Goal: Information Seeking & Learning: Learn about a topic

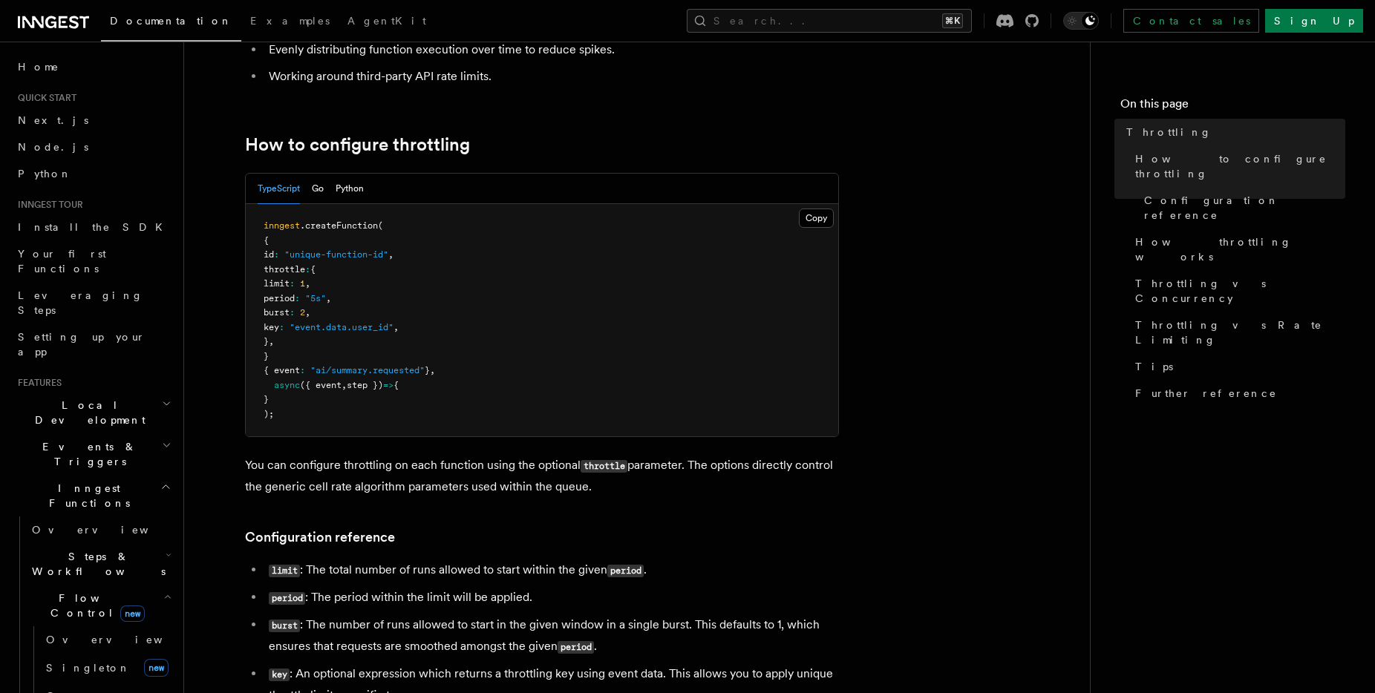
scroll to position [428, 0]
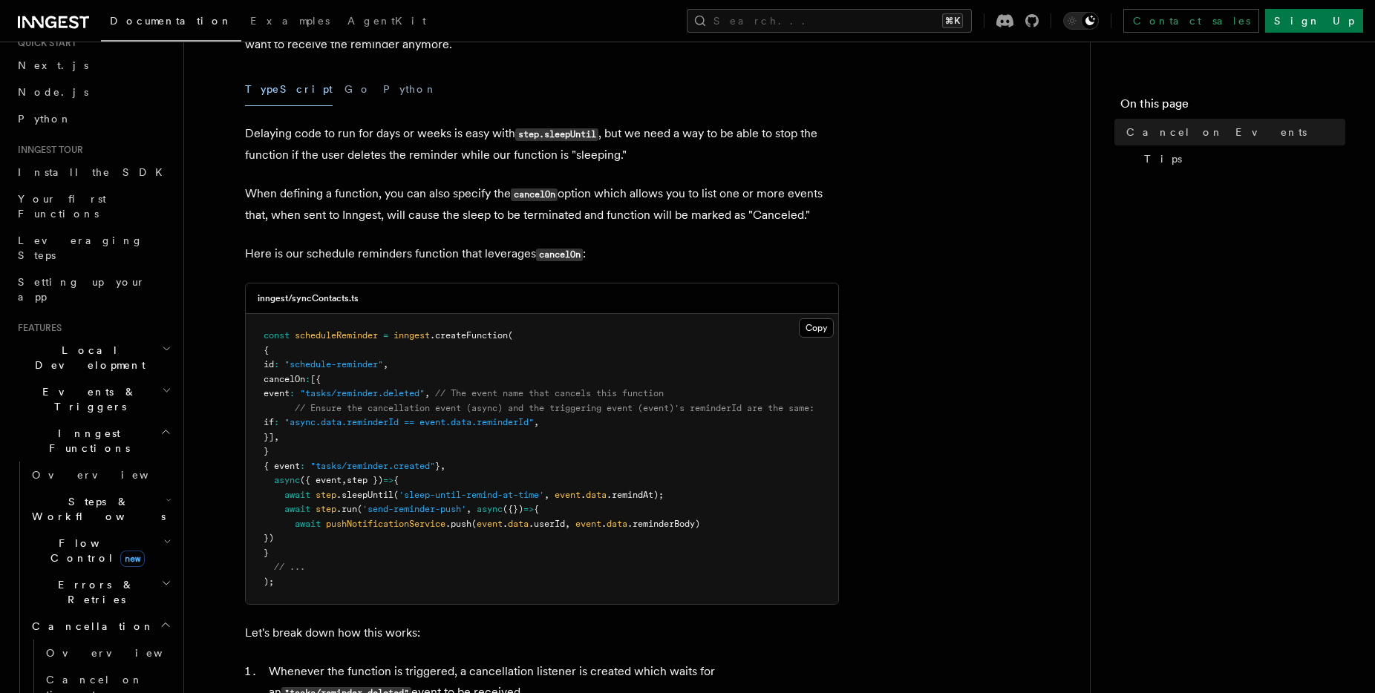
scroll to position [65, 0]
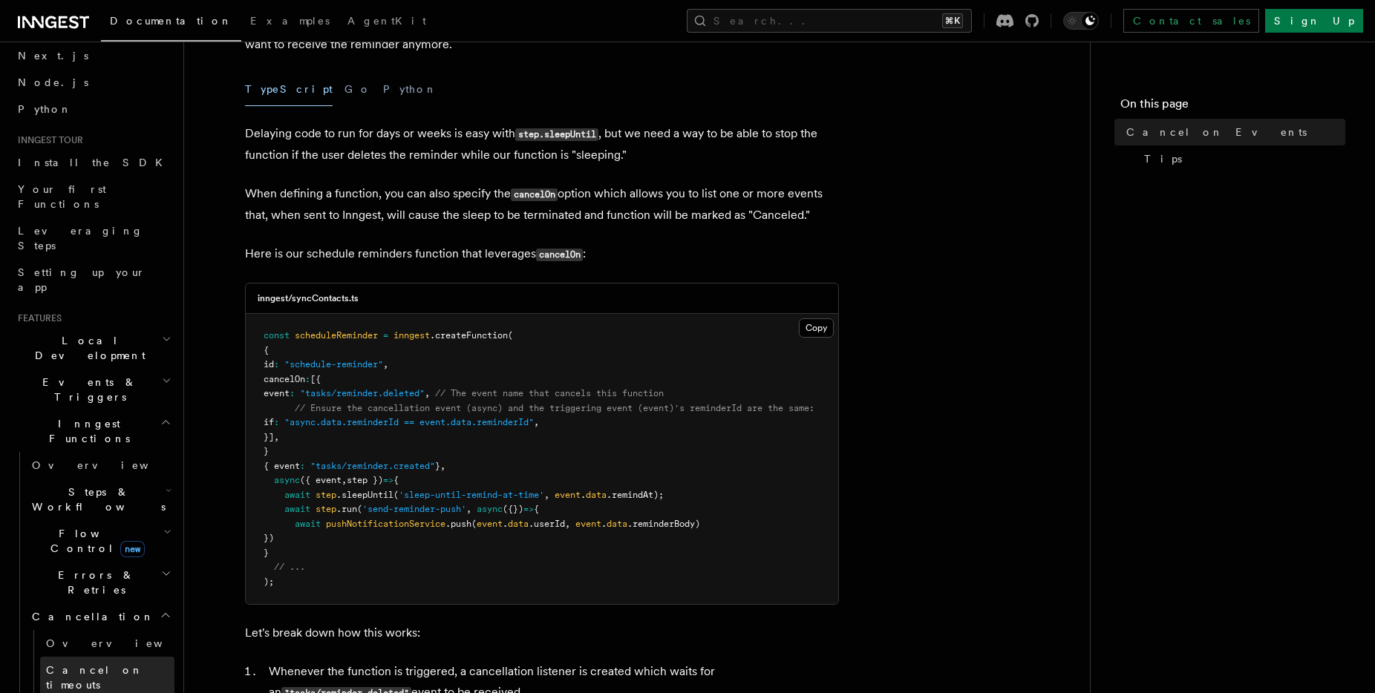
click at [73, 657] on link "Cancel on timeouts" at bounding box center [107, 678] width 134 height 42
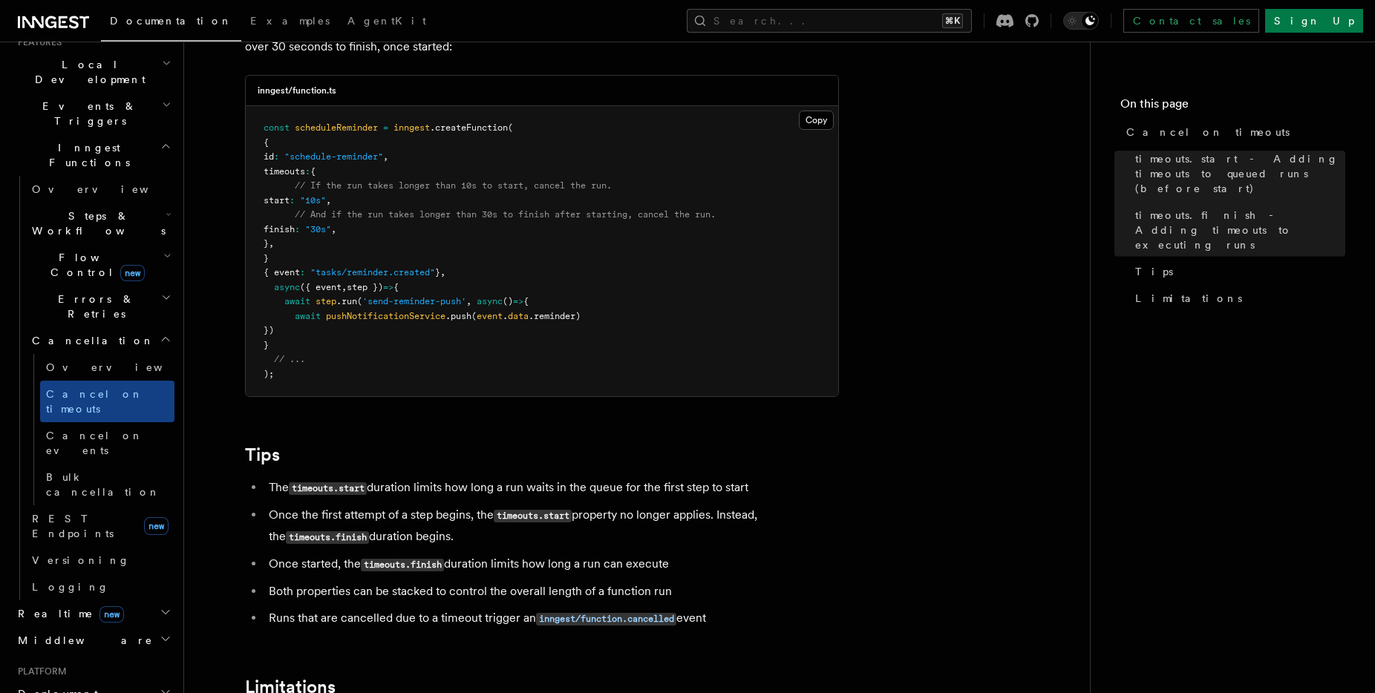
scroll to position [995, 0]
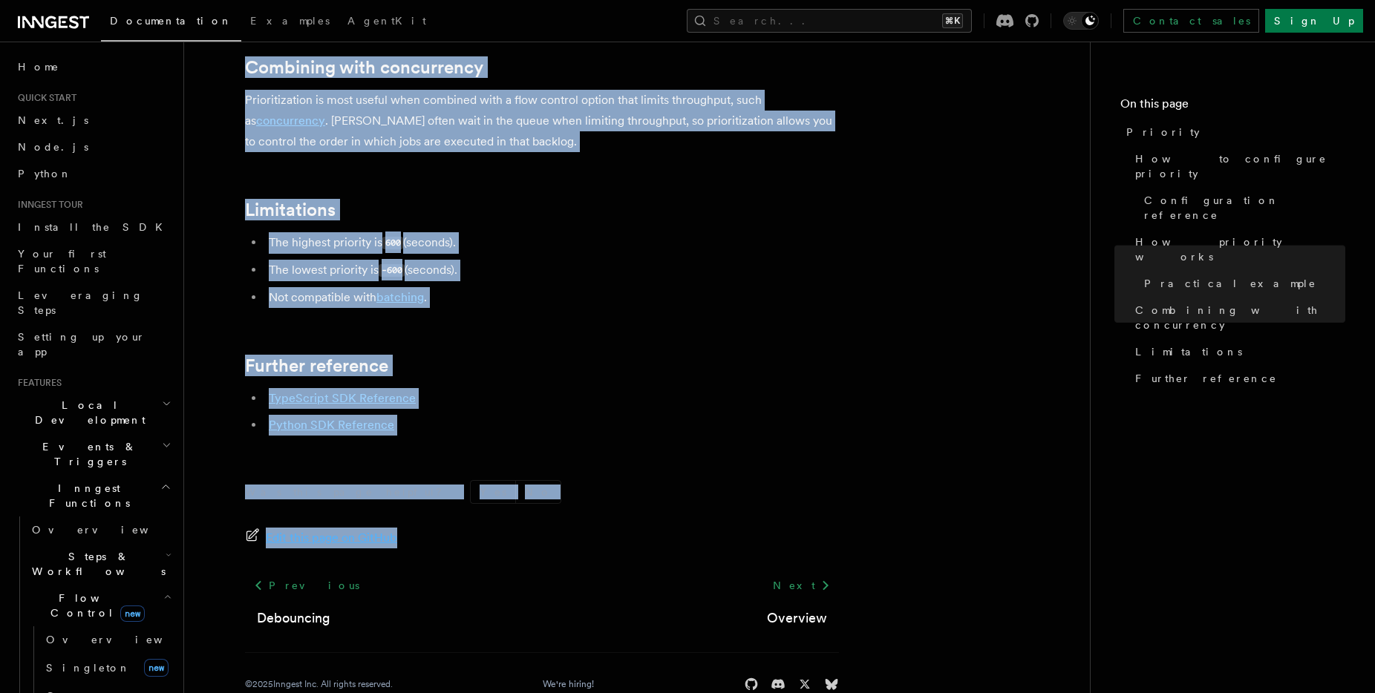
scroll to position [1616, 0]
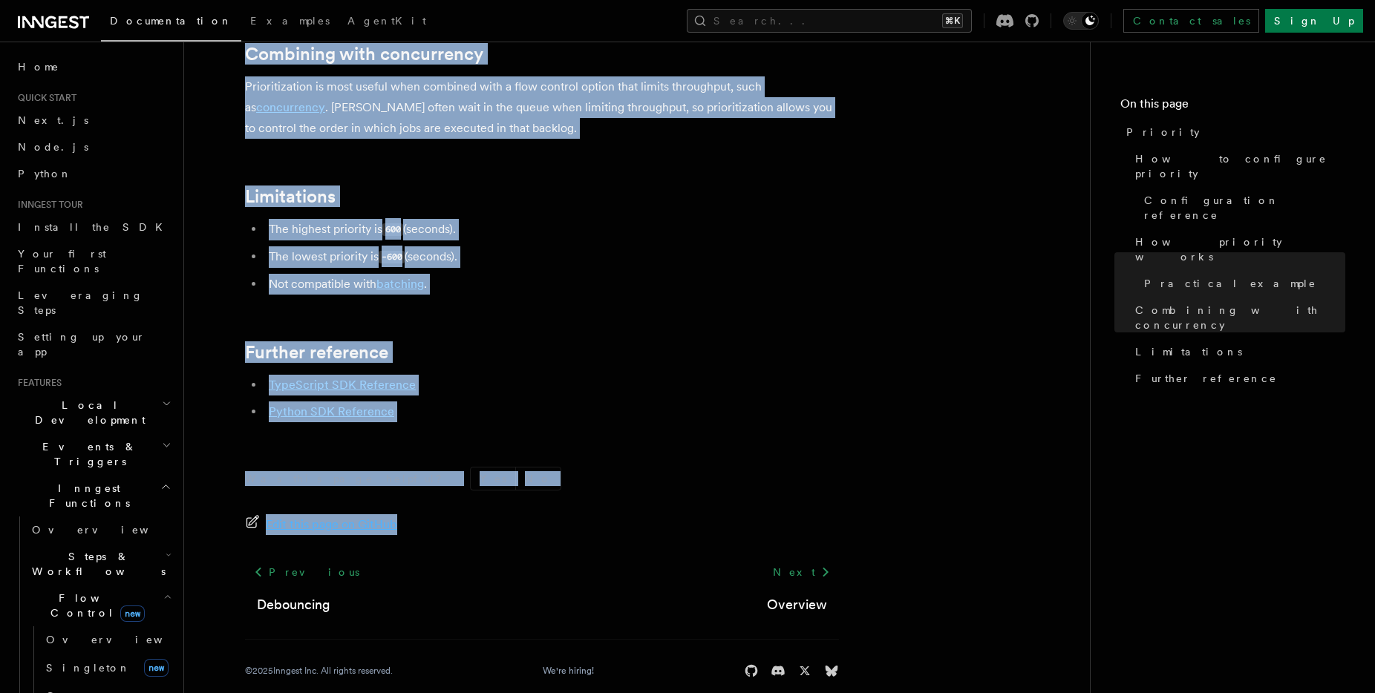
drag, startPoint x: 451, startPoint y: 50, endPoint x: 531, endPoint y: 504, distance: 460.5
copy article "Flow Control Priority Priority allows you to dynamically execute some runs ahea…"
